Goal: Navigation & Orientation: Find specific page/section

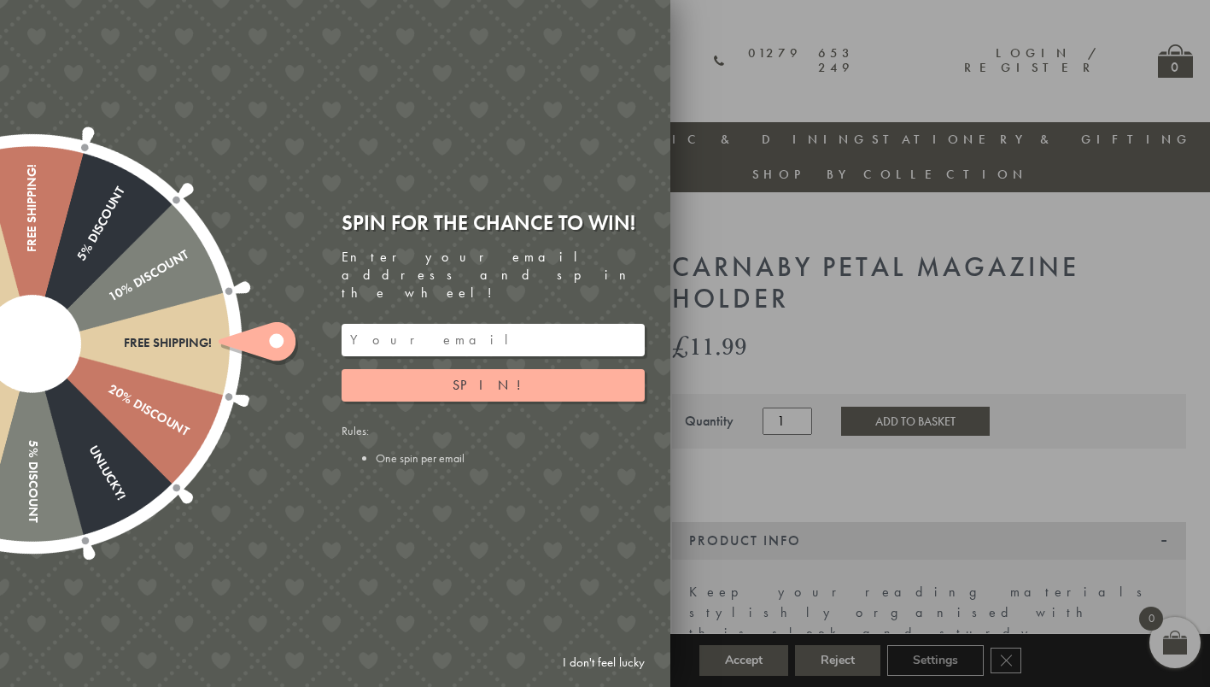
click at [740, 80] on div at bounding box center [605, 343] width 1210 height 687
click at [577, 667] on link "I don't feel lucky" at bounding box center [603, 663] width 99 height 32
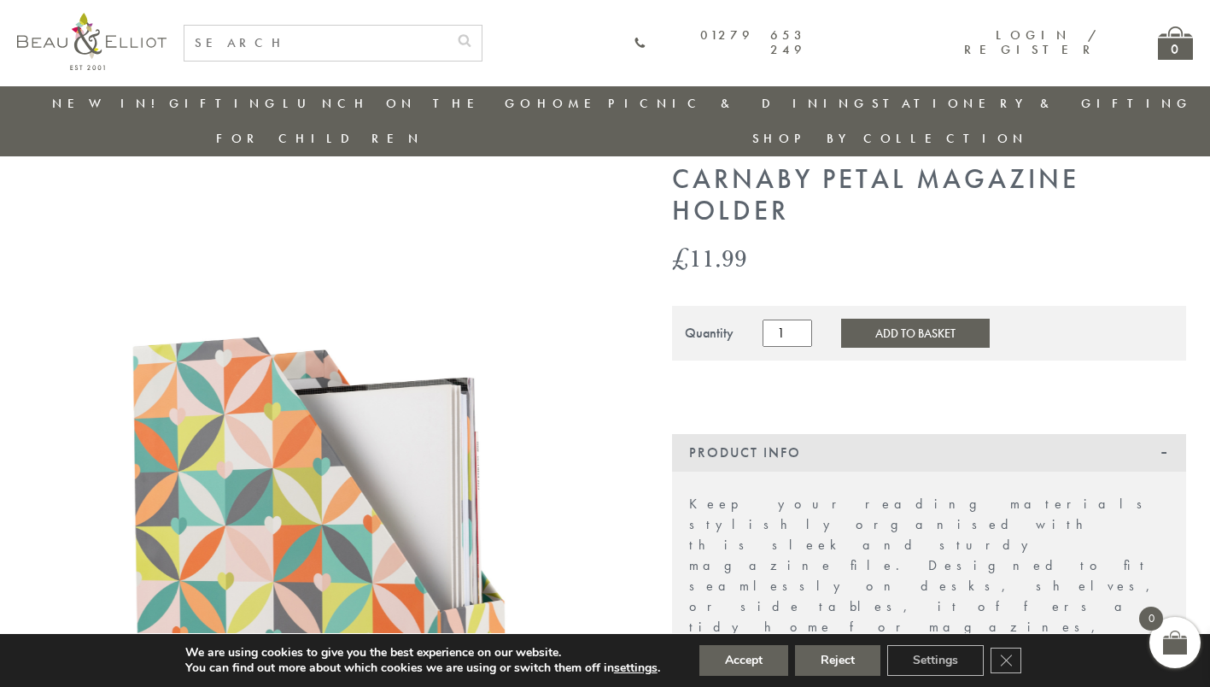
scroll to position [50, 0]
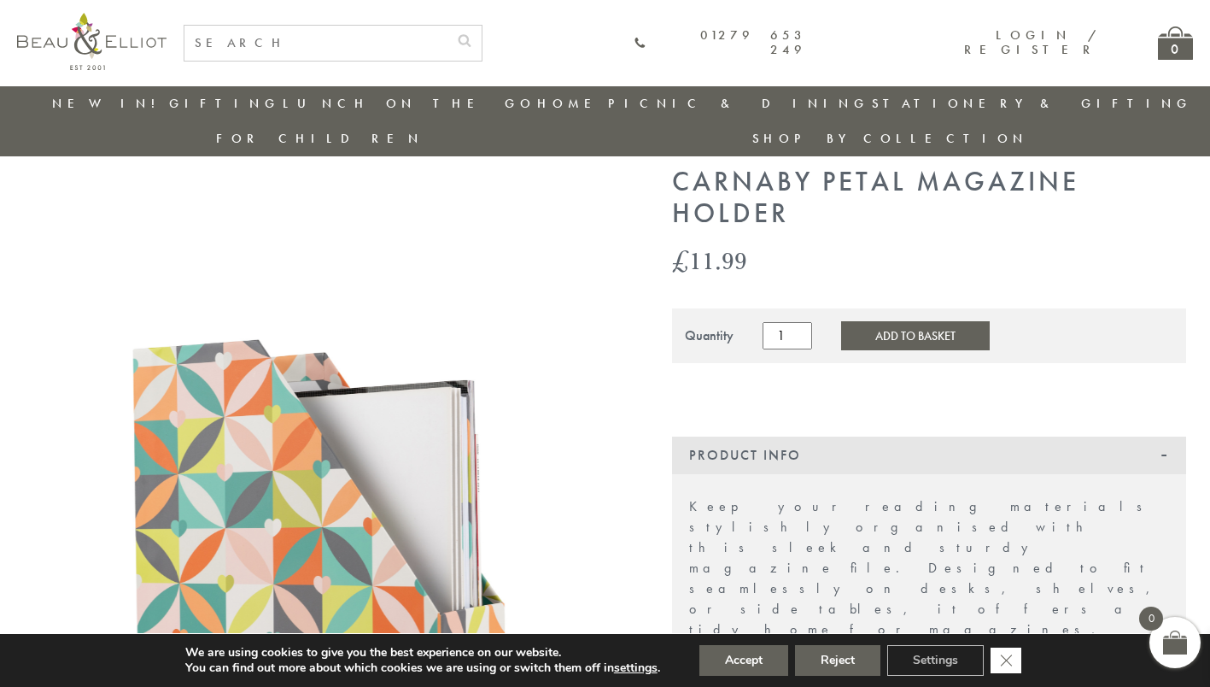
click at [1004, 657] on icon "Close GDPR Cookie Banner" at bounding box center [1006, 660] width 31 height 26
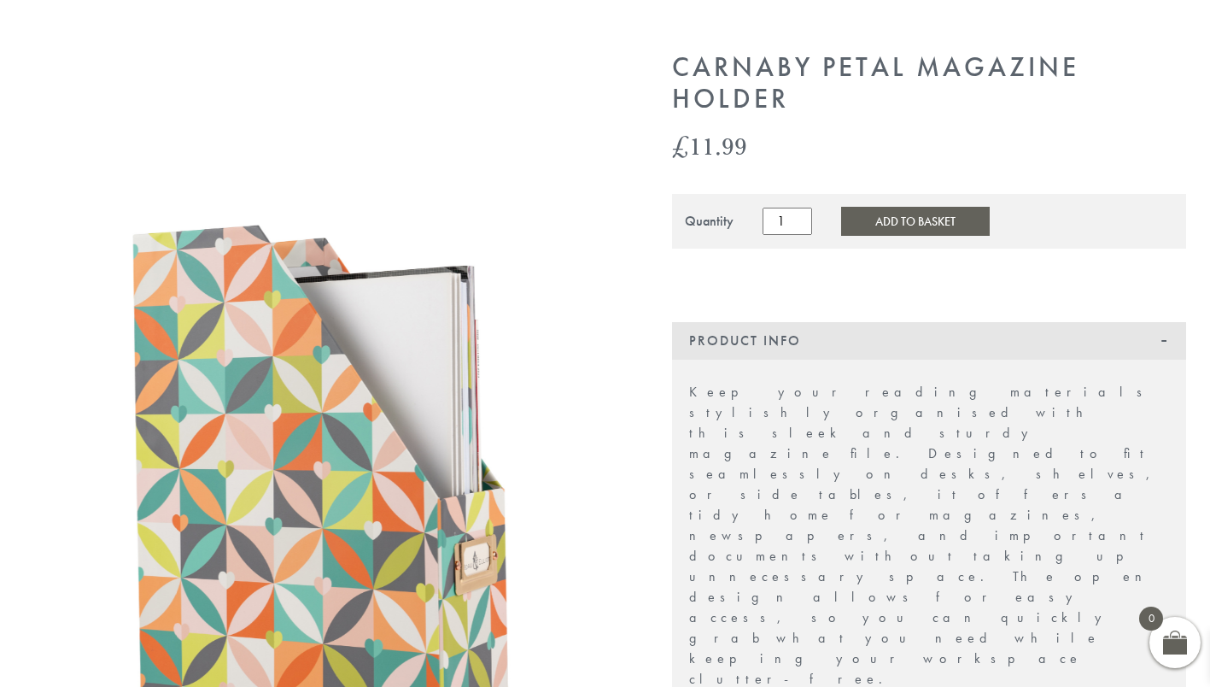
scroll to position [0, 0]
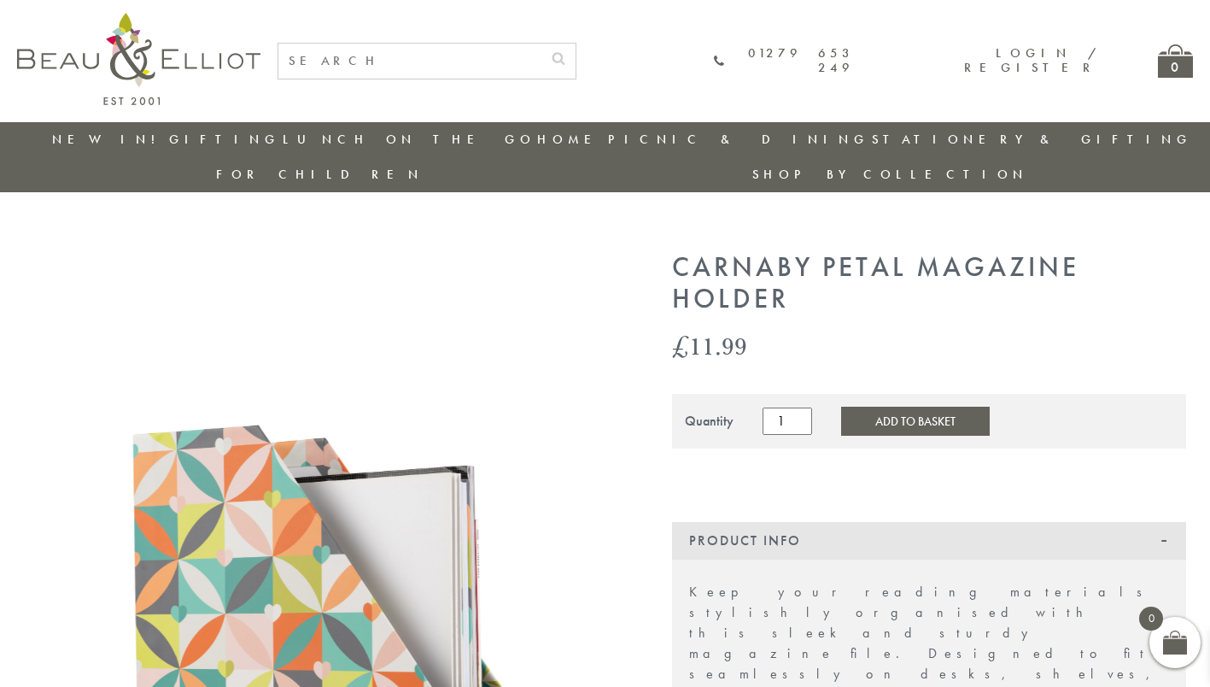
click at [872, 144] on link "Stationery & Gifting" at bounding box center [1032, 139] width 320 height 17
